Goal: Task Accomplishment & Management: Manage account settings

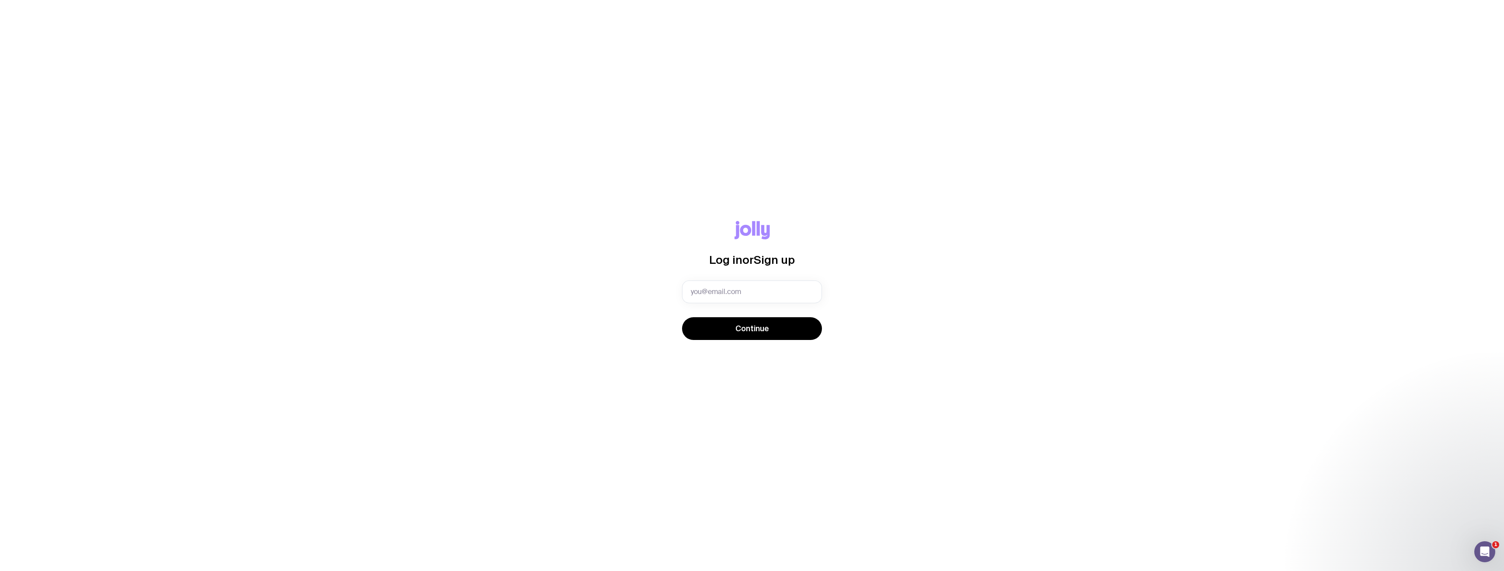
type input "[EMAIL_ADDRESS][DOMAIN_NAME]"
click at [762, 327] on span "Continue" at bounding box center [752, 328] width 34 height 10
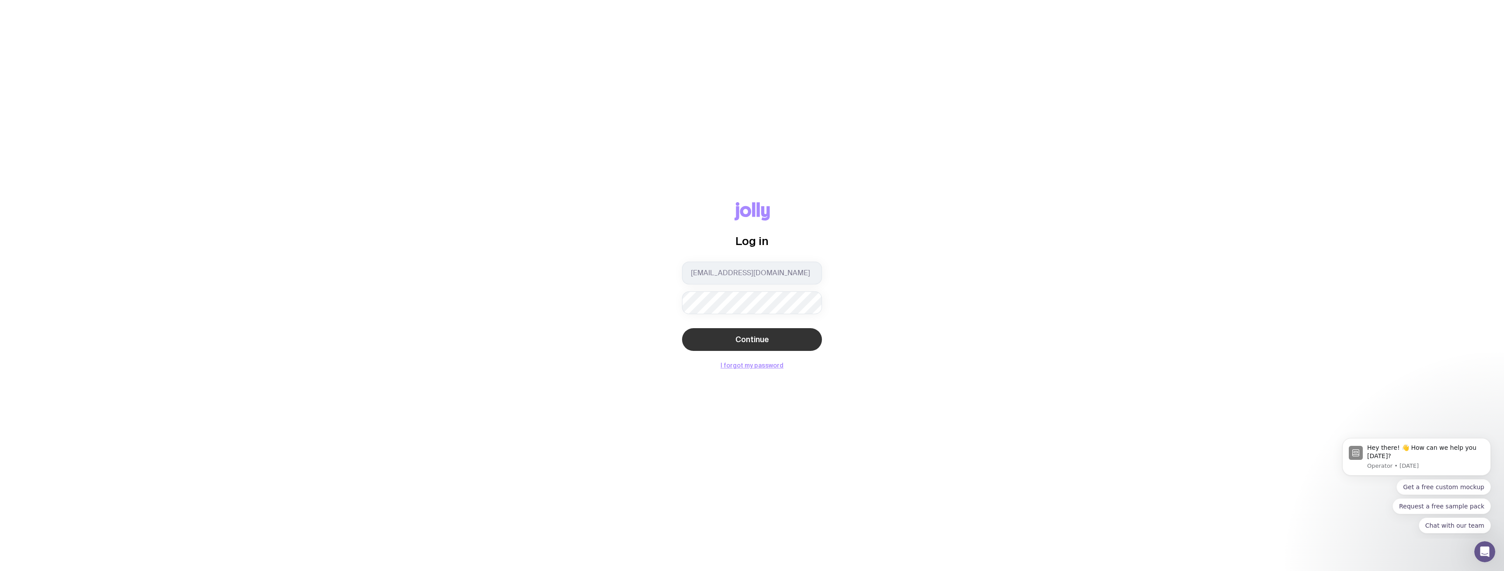
click at [760, 328] on button "Continue" at bounding box center [752, 339] width 140 height 23
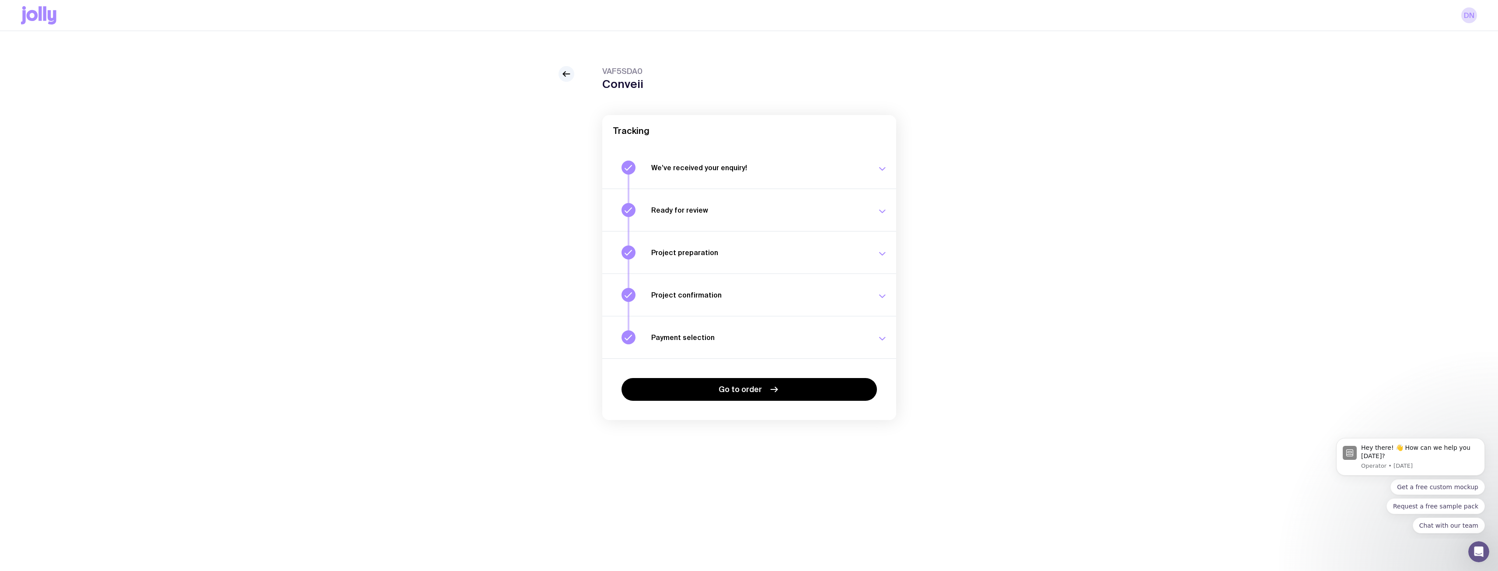
click at [770, 343] on div "Payment selection Choose your payment option to finalise your swag project. [DA…" at bounding box center [769, 337] width 236 height 14
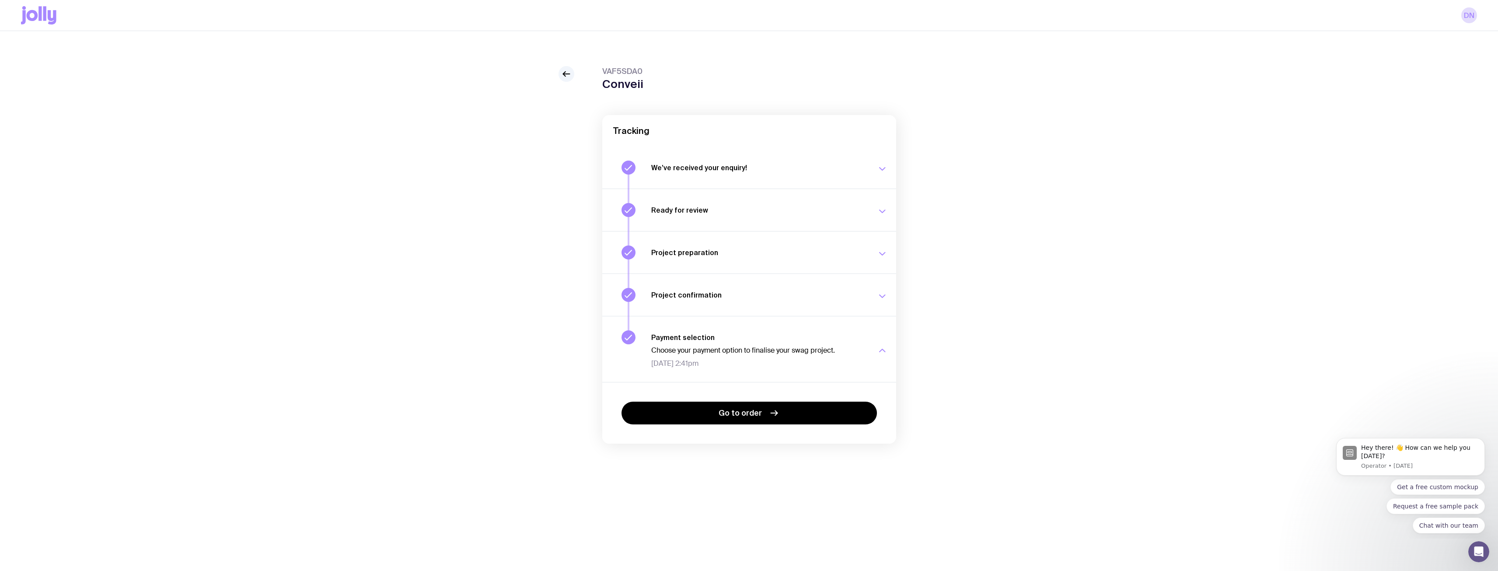
click at [777, 304] on button "Project confirmation Your project details have been confirmed. [DATE] 2:40pm" at bounding box center [749, 294] width 294 height 42
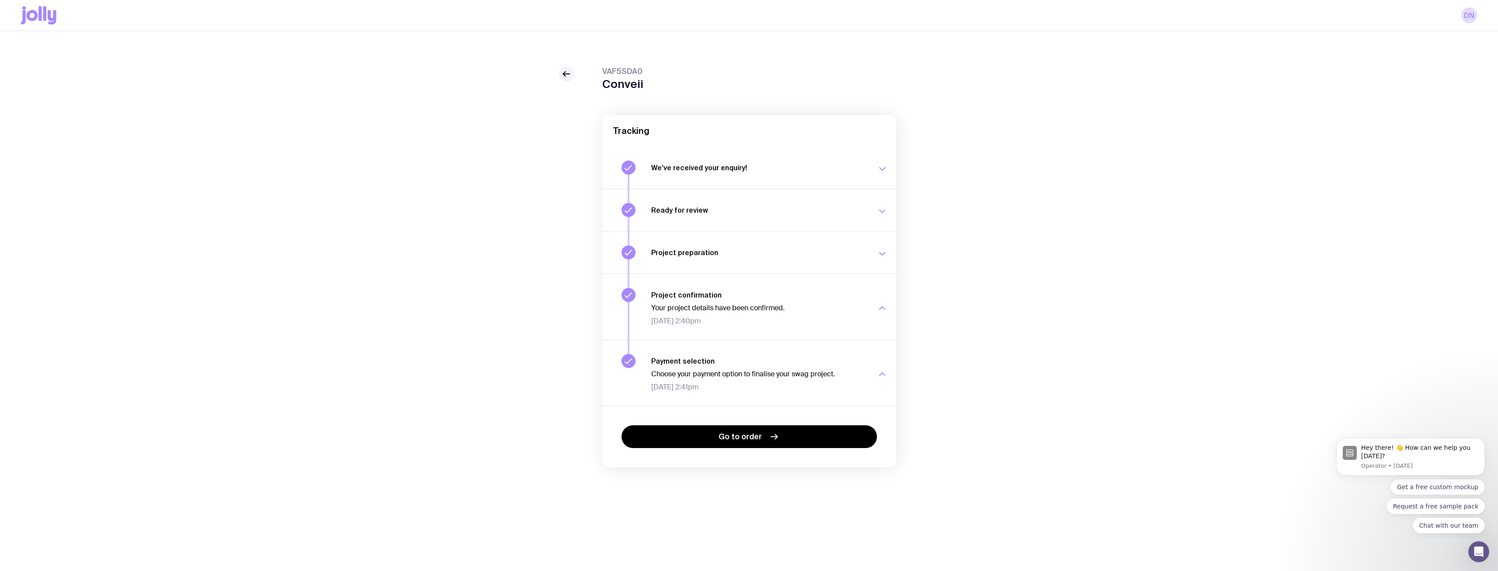
click at [780, 268] on button "Project preparation Your project details are ready for review. [DATE] 2:15pm" at bounding box center [749, 252] width 294 height 42
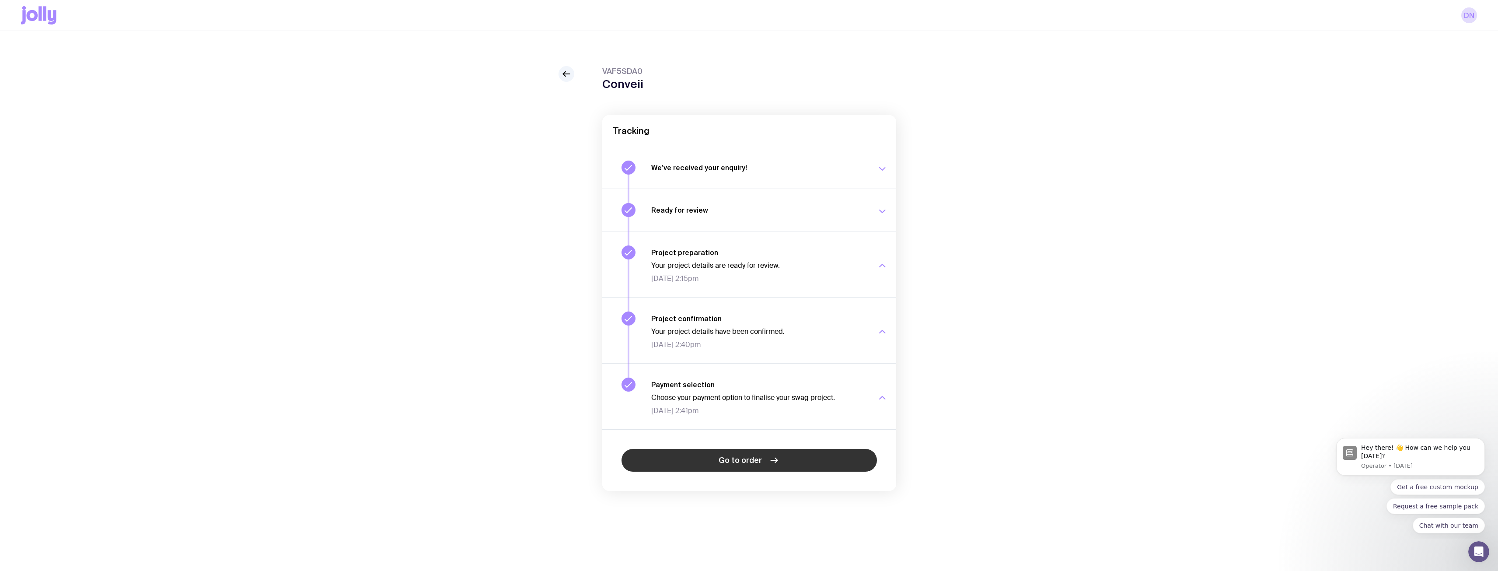
click at [781, 455] on link "Go to order" at bounding box center [748, 460] width 255 height 23
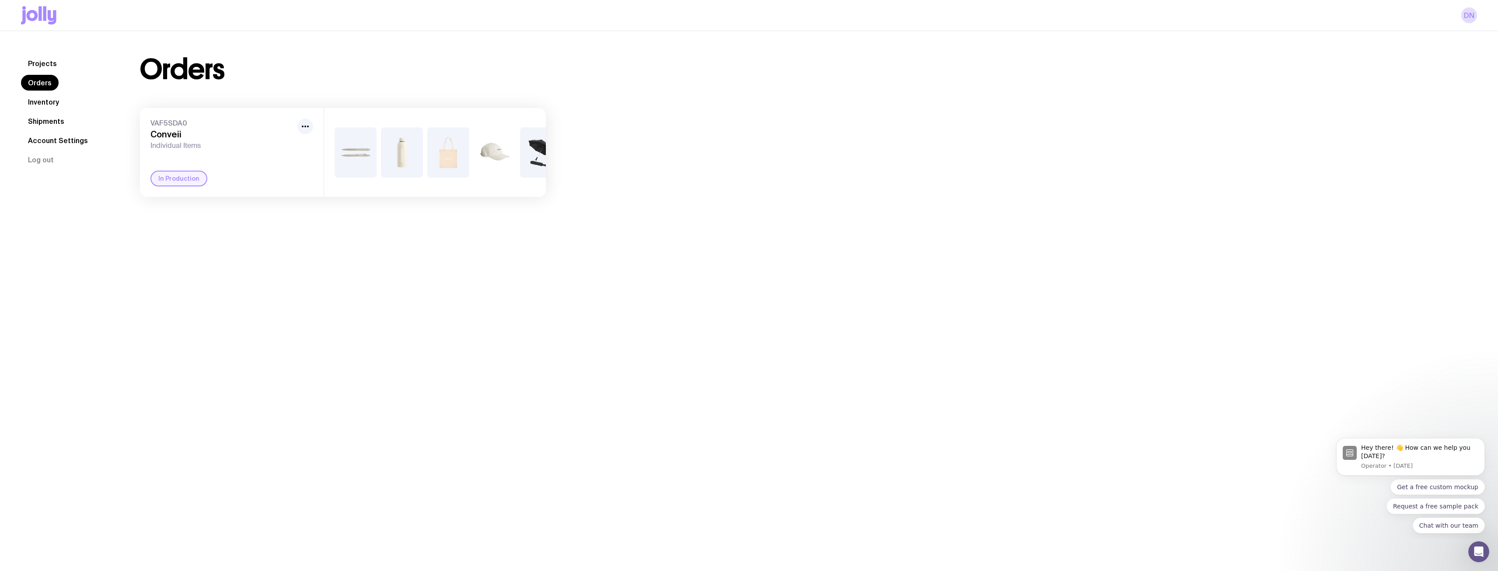
click at [442, 160] on img at bounding box center [448, 152] width 42 height 50
click at [376, 156] on img at bounding box center [356, 152] width 42 height 50
click at [310, 127] on icon "button" at bounding box center [305, 126] width 10 height 10
click at [431, 145] on img at bounding box center [448, 152] width 42 height 50
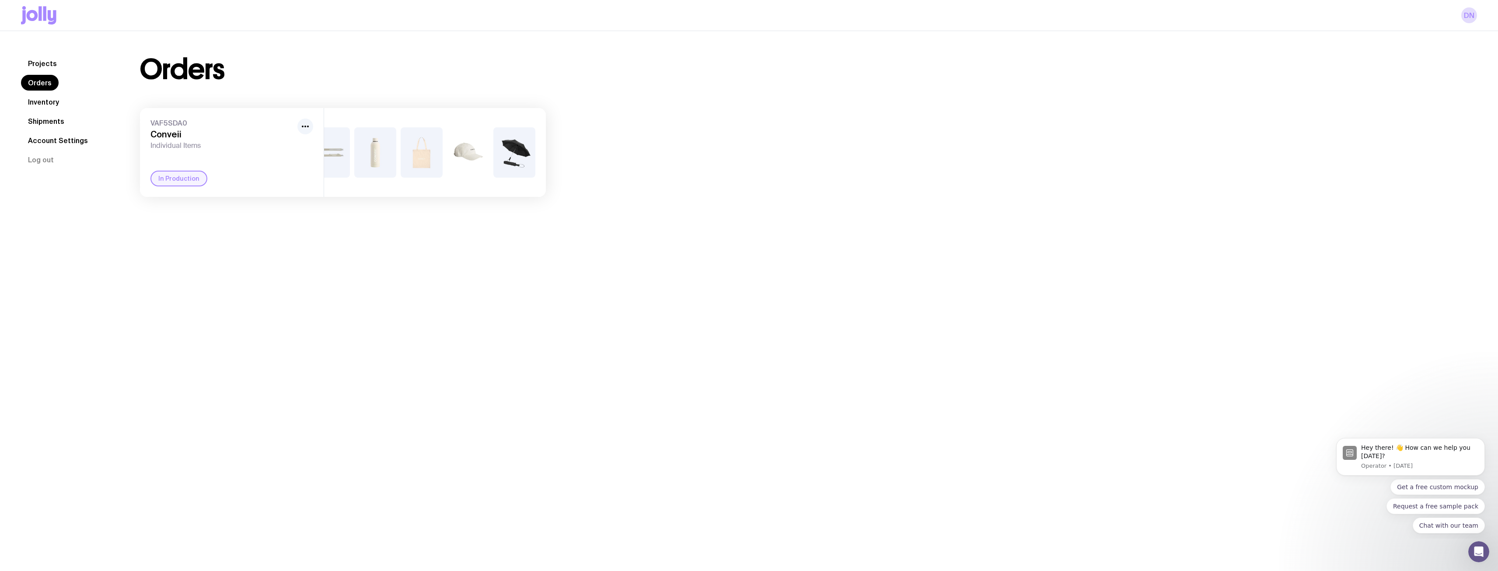
click at [55, 104] on link "Inventory" at bounding box center [43, 102] width 45 height 16
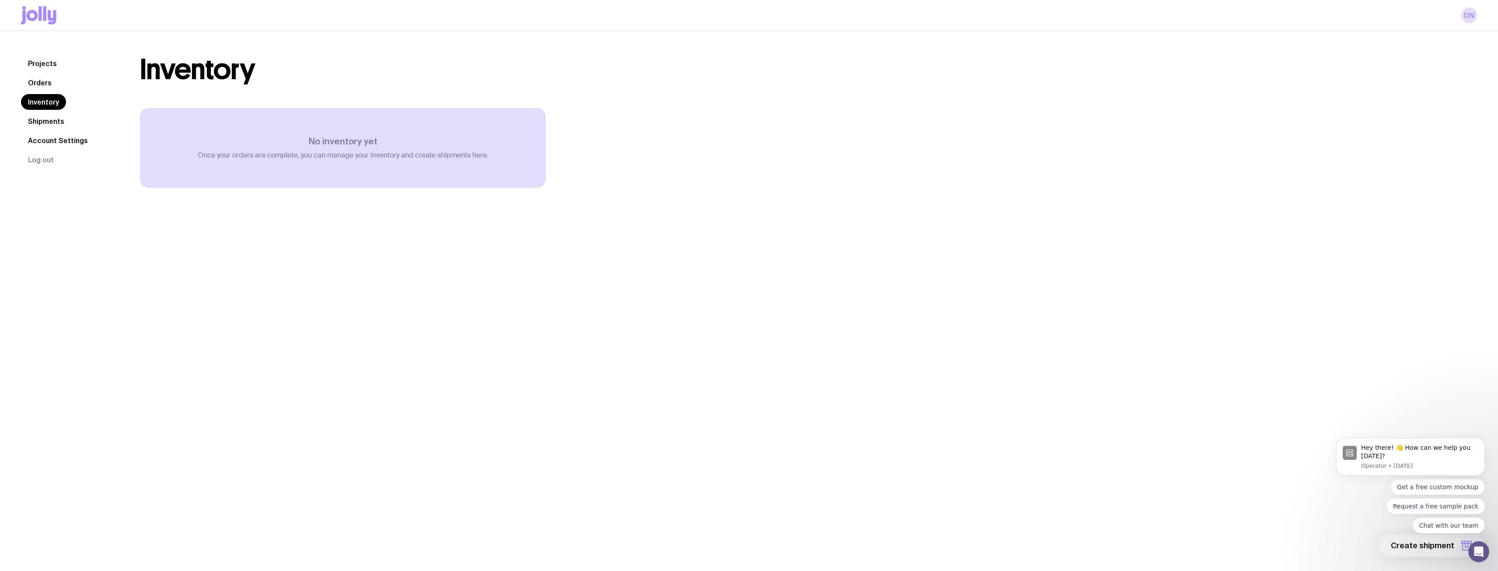
click at [53, 120] on link "Shipments" at bounding box center [46, 121] width 50 height 16
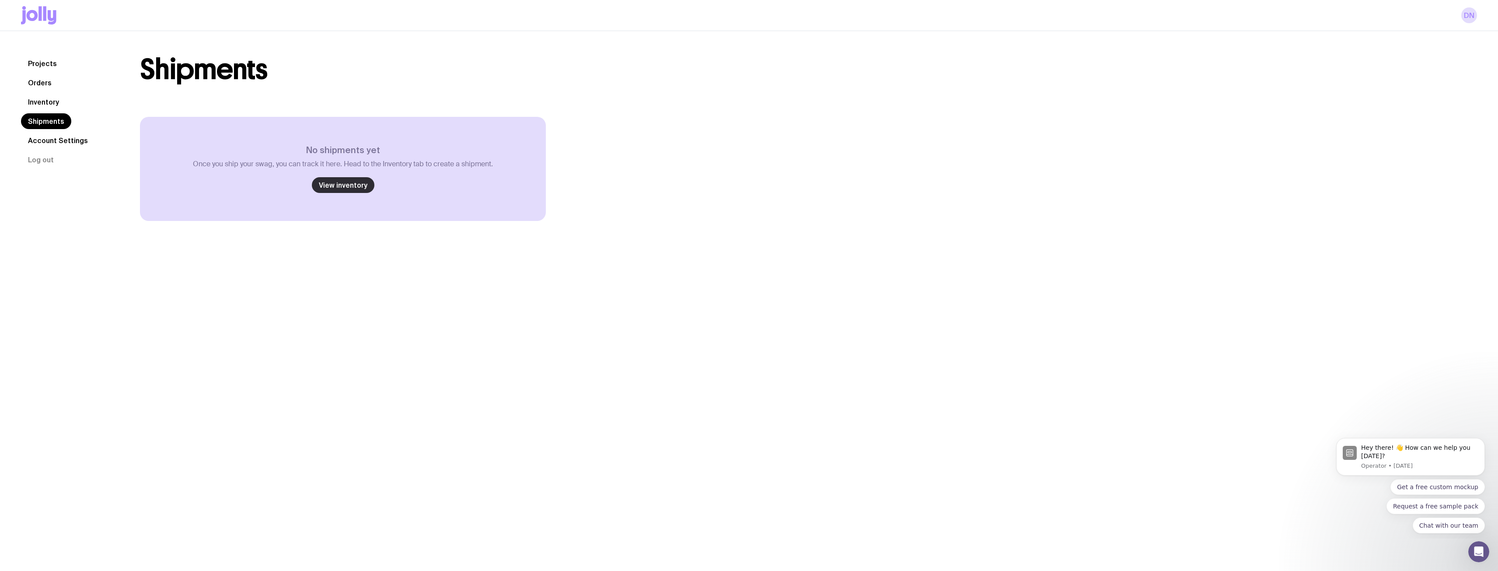
click at [352, 183] on link "View inventory" at bounding box center [343, 185] width 63 height 16
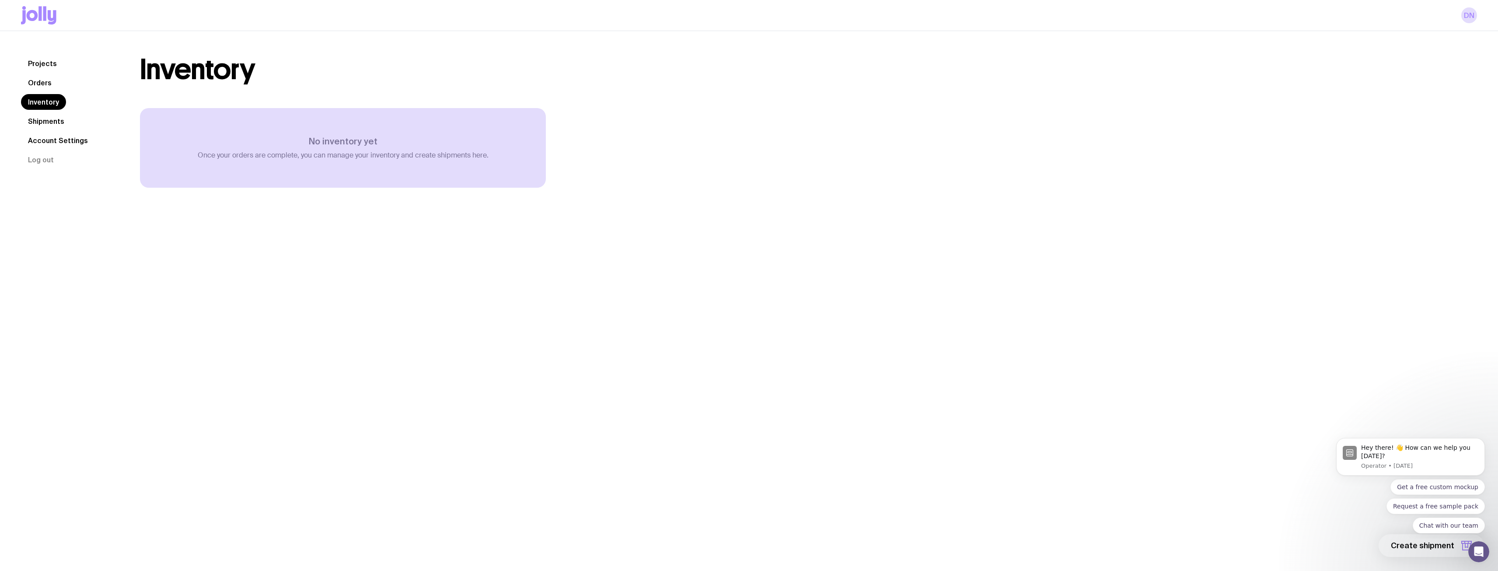
click at [59, 119] on link "Shipments" at bounding box center [46, 121] width 50 height 16
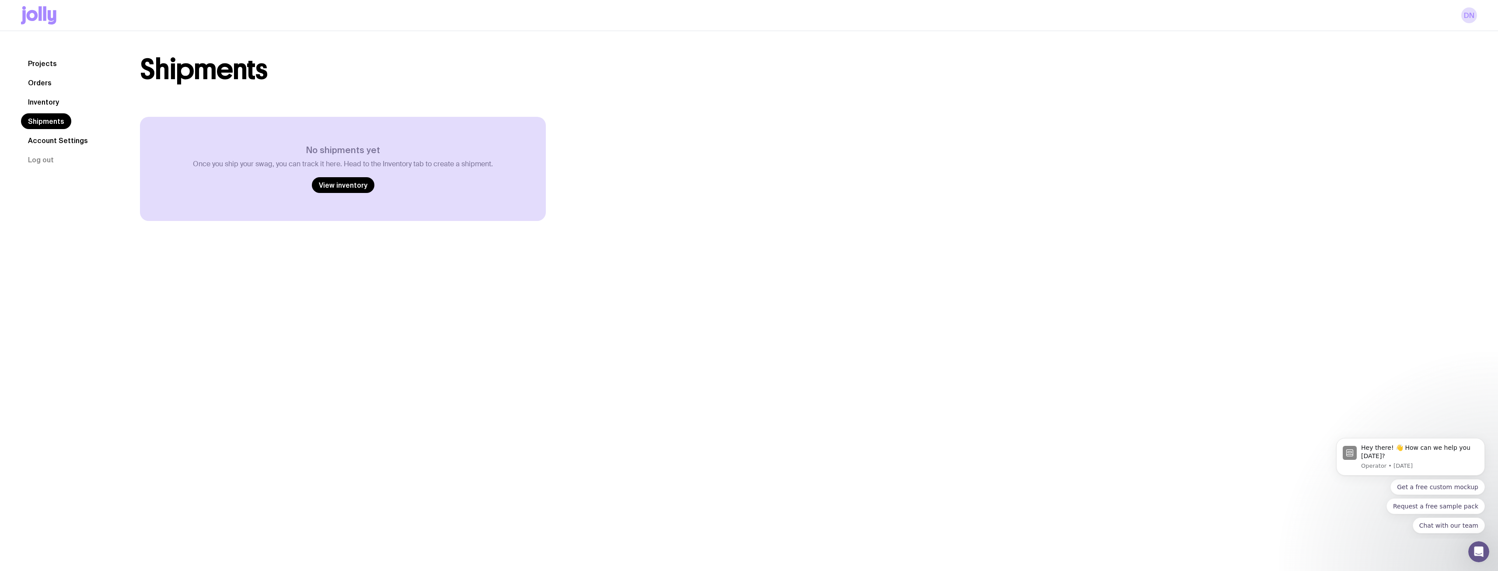
click at [65, 143] on link "Account Settings" at bounding box center [58, 140] width 74 height 16
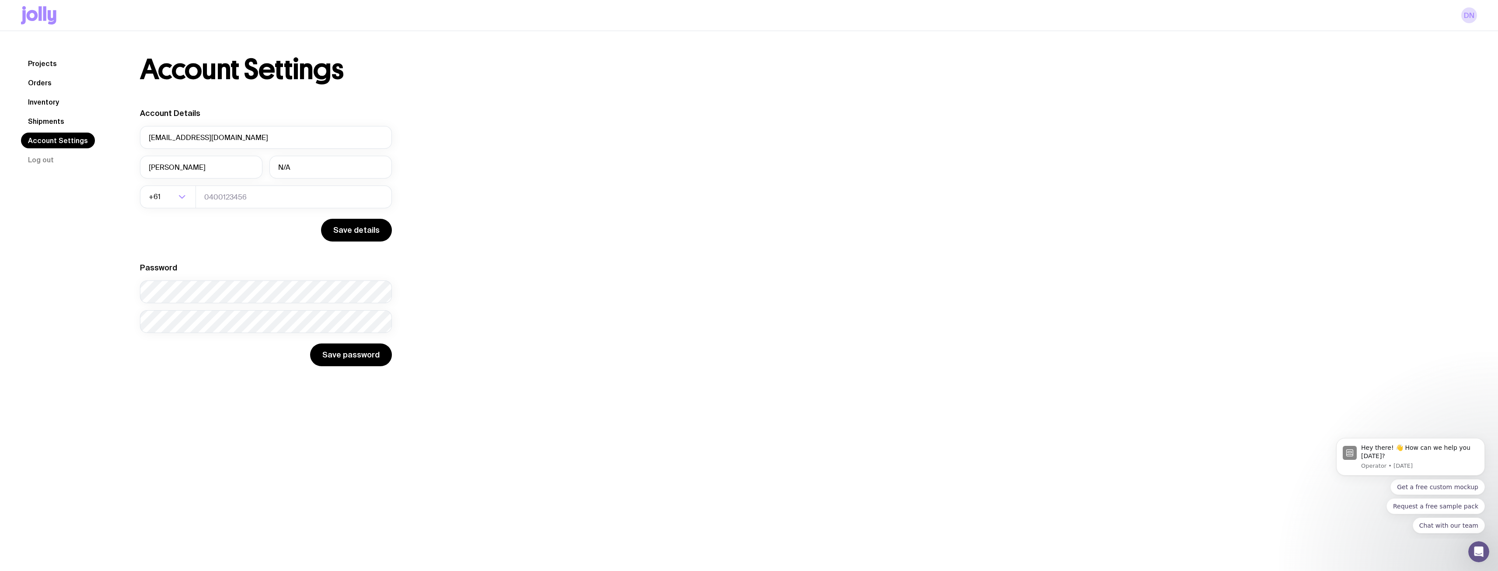
click at [51, 94] on link "Inventory" at bounding box center [43, 102] width 45 height 16
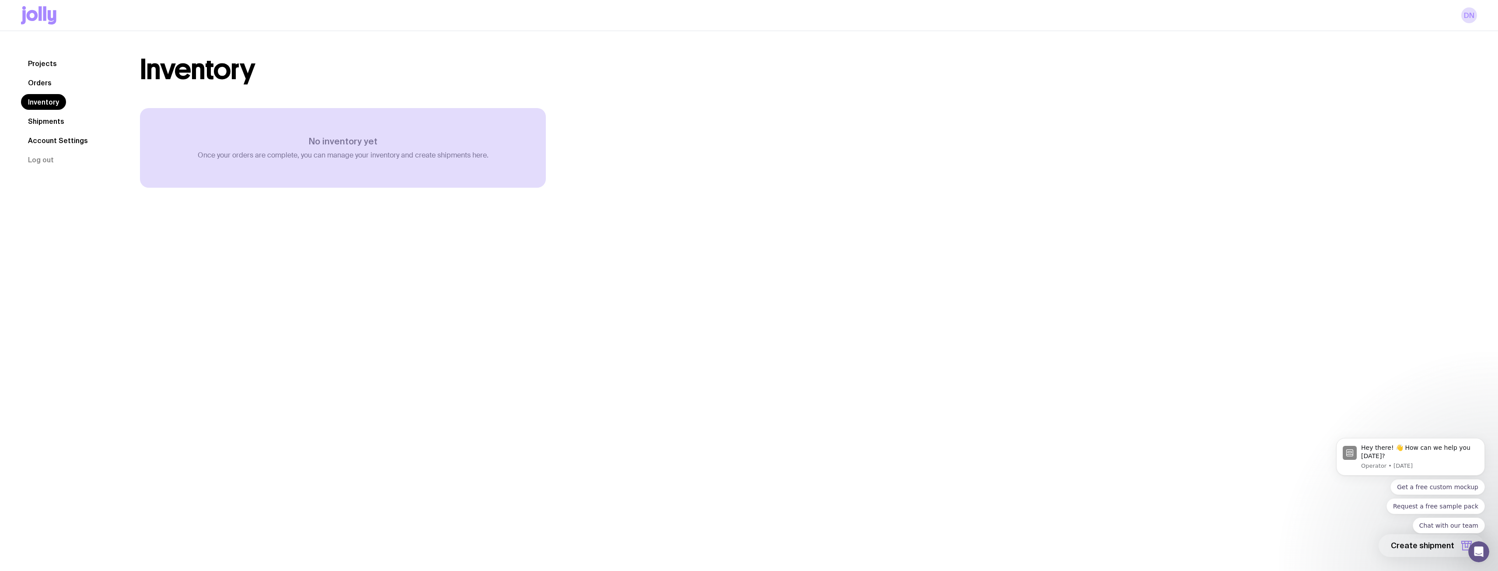
click at [47, 81] on link "Orders" at bounding box center [40, 83] width 38 height 16
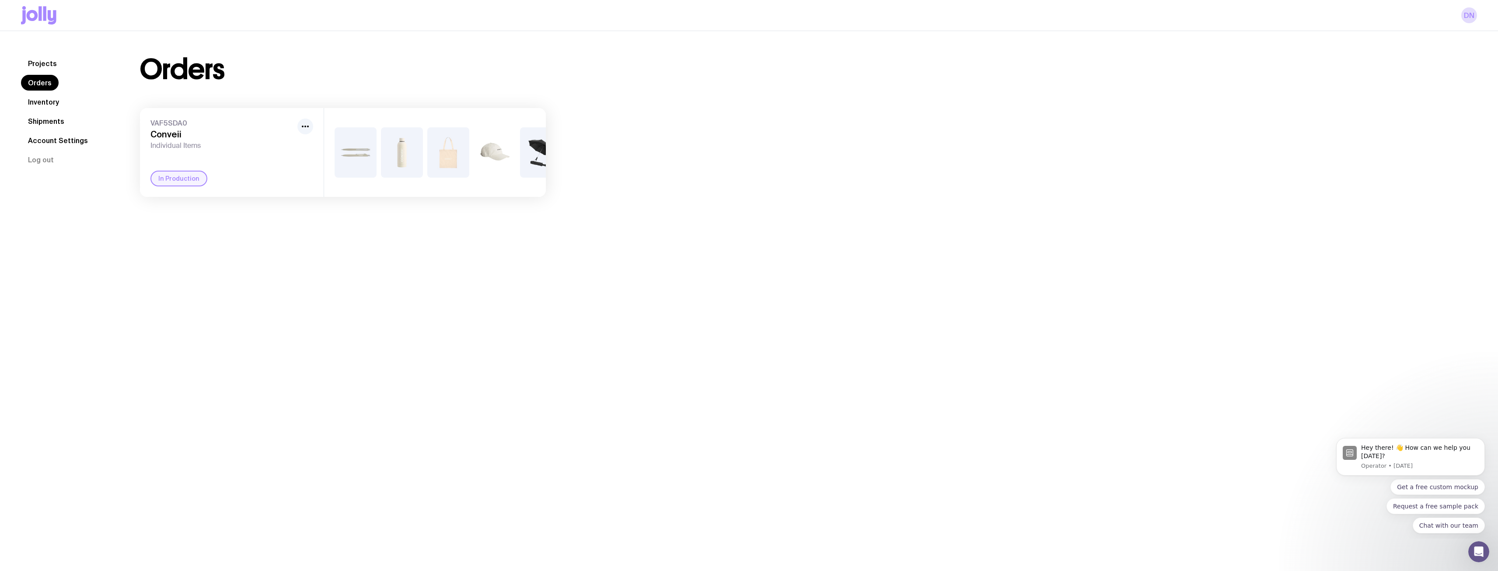
click at [42, 68] on link "Projects" at bounding box center [42, 64] width 43 height 16
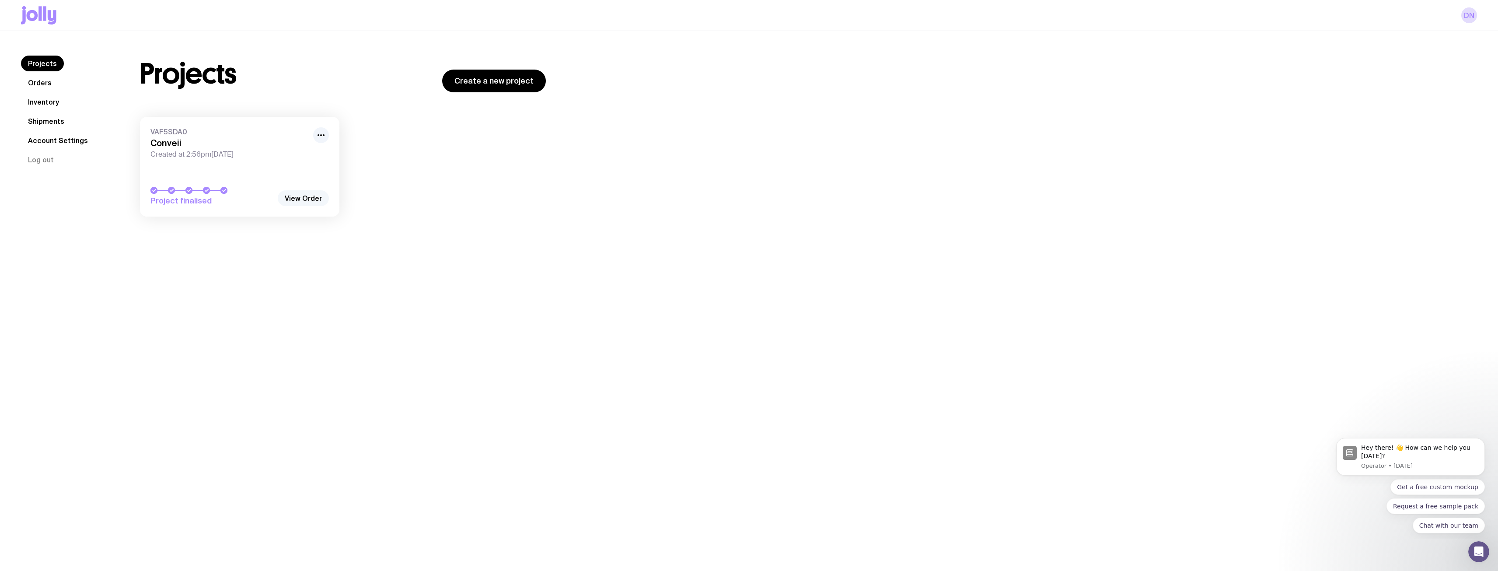
click at [311, 203] on link "View Order" at bounding box center [303, 198] width 51 height 16
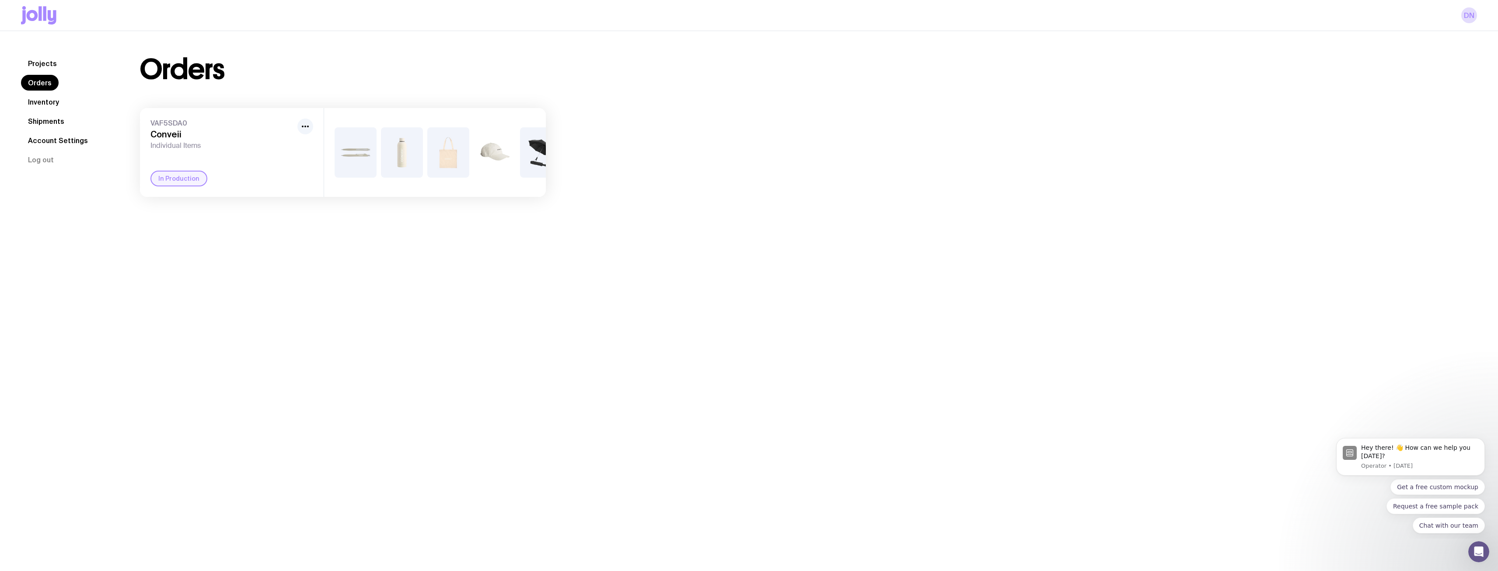
click at [41, 64] on link "Projects" at bounding box center [42, 64] width 43 height 16
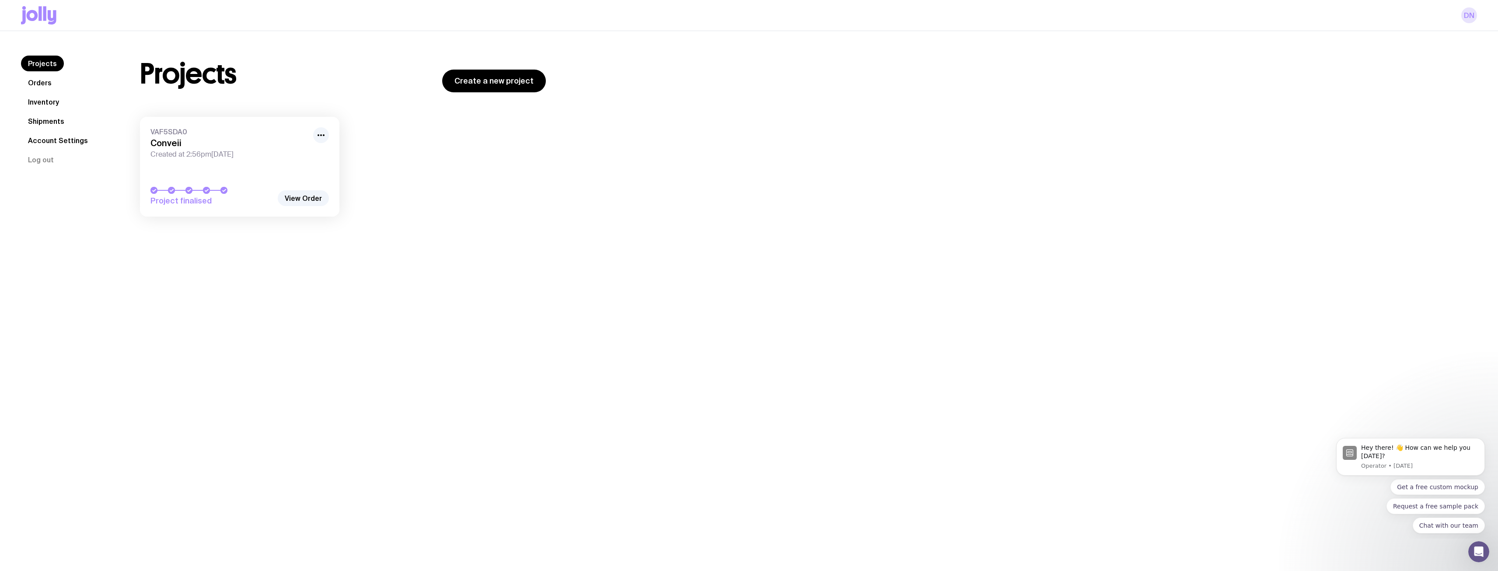
click at [1474, 14] on link "DN" at bounding box center [1469, 15] width 16 height 16
